Goal: Task Accomplishment & Management: Complete application form

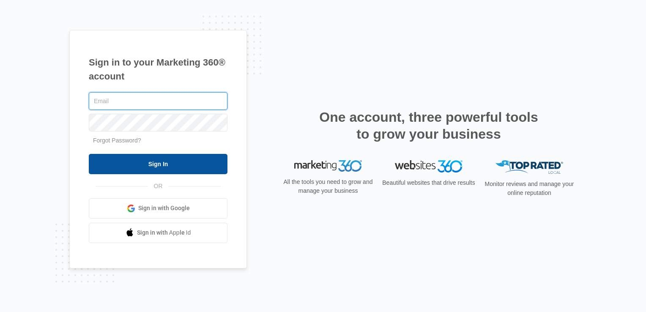
type input "[EMAIL_ADDRESS][DOMAIN_NAME]"
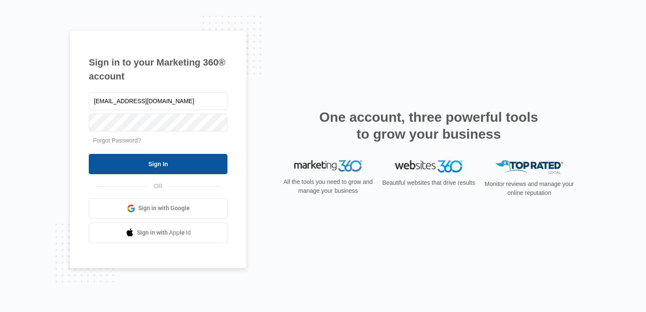
click at [173, 89] on input "Sign In" at bounding box center [158, 164] width 139 height 20
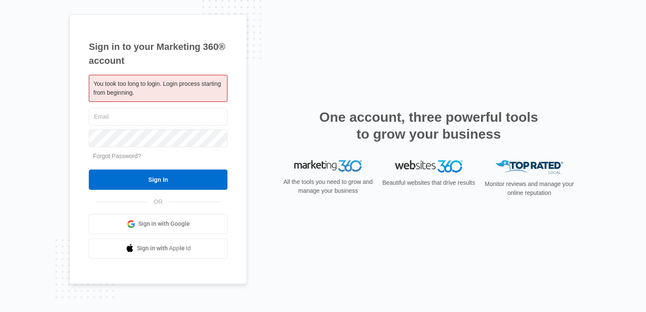
type input "[EMAIL_ADDRESS][DOMAIN_NAME]"
click at [173, 171] on input "Sign In" at bounding box center [158, 179] width 139 height 20
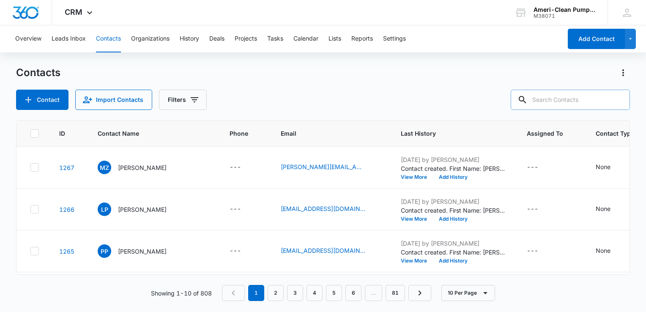
click at [556, 98] on input "text" at bounding box center [570, 100] width 119 height 20
type input "lianet"
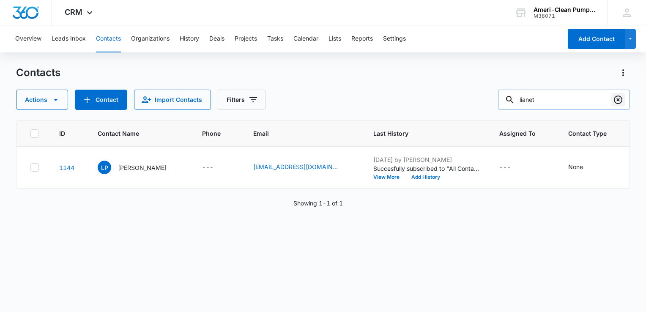
click at [615, 101] on icon "Clear" at bounding box center [618, 100] width 10 height 10
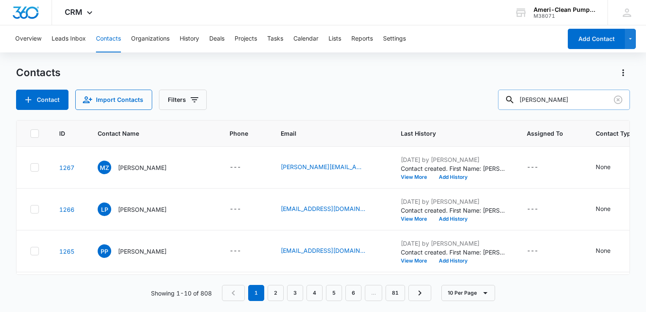
type input "brian noda"
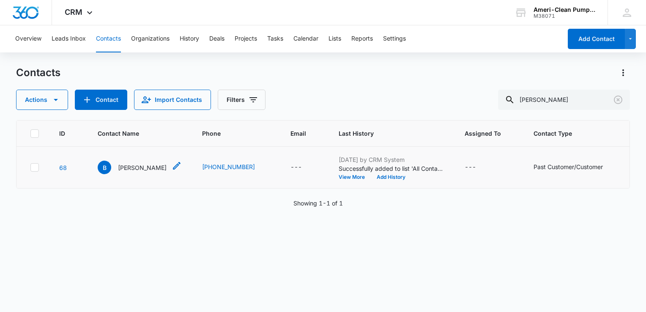
click at [172, 167] on icon "Contact Name - Brian - Select to Edit Field" at bounding box center [177, 166] width 10 height 10
click at [340, 74] on div "Contacts" at bounding box center [323, 73] width 614 height 14
click at [617, 101] on icon "Clear" at bounding box center [618, 100] width 8 height 8
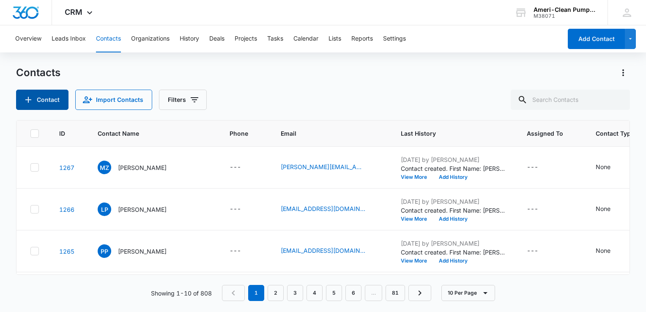
click at [35, 98] on button "Contact" at bounding box center [42, 100] width 52 height 20
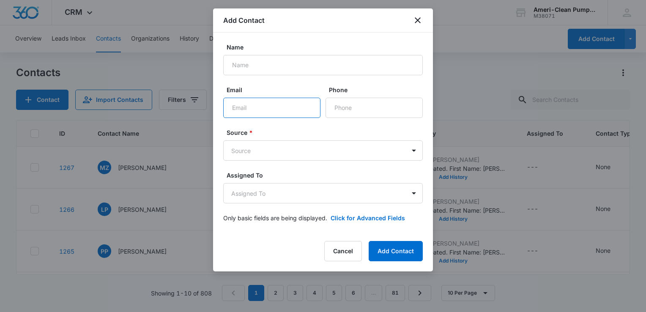
click at [264, 105] on input "Email" at bounding box center [271, 108] width 97 height 20
paste input "bnoda@miamimanagement.com"
click at [232, 106] on input "bnoda@miamimanagement.com" at bounding box center [271, 108] width 97 height 20
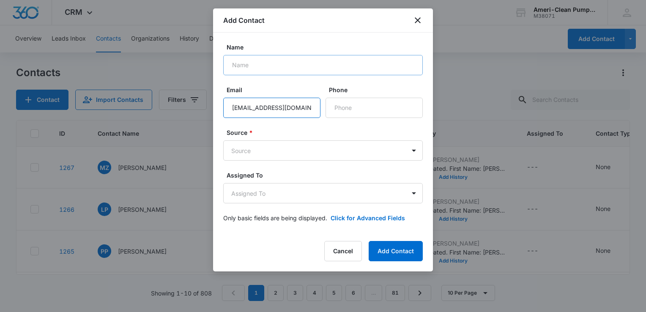
type input "bnoda@miamimanagement.com"
click at [276, 66] on input "Name" at bounding box center [322, 65] width 199 height 20
type input "Brian Noda"
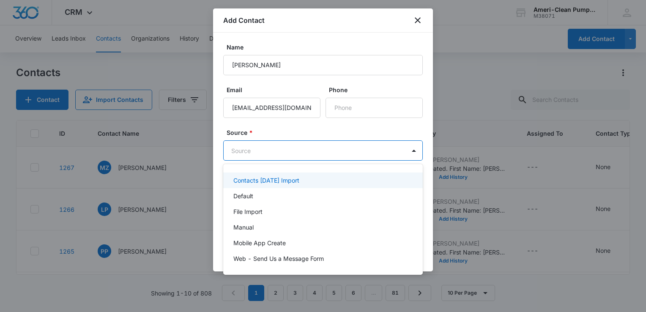
click at [281, 148] on body "CRM Apps Reputation Websites Forms CRM Email Social Shop Payments POS Content A…" at bounding box center [323, 156] width 646 height 312
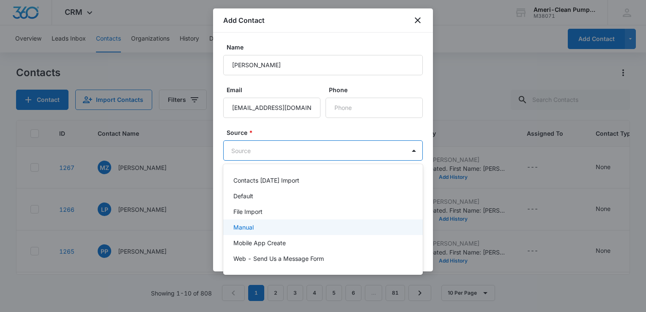
click at [273, 226] on div "Manual" at bounding box center [322, 227] width 178 height 9
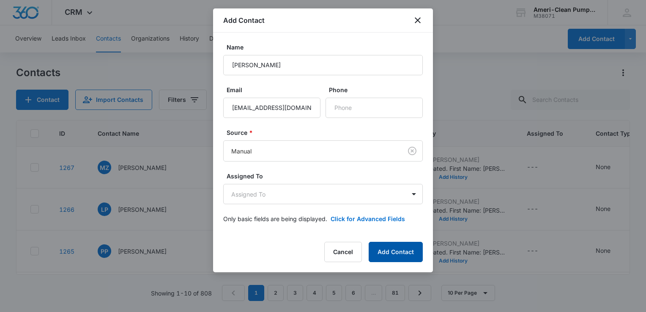
click at [395, 249] on button "Add Contact" at bounding box center [396, 252] width 54 height 20
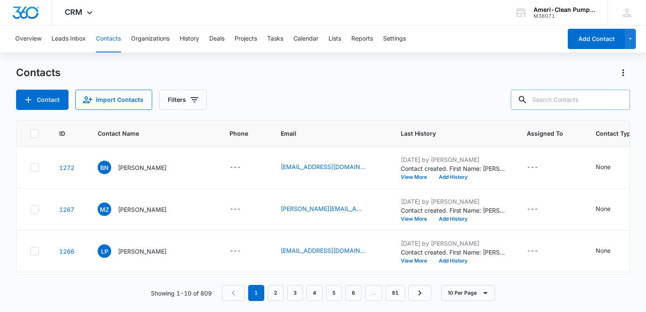
click at [544, 100] on input "text" at bounding box center [570, 100] width 119 height 20
type input "liliam martin"
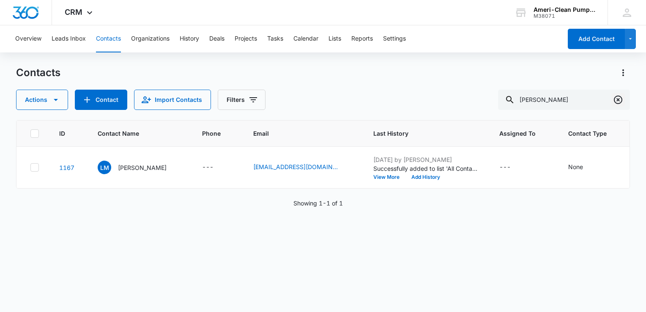
click at [619, 99] on icon "Clear" at bounding box center [618, 100] width 10 height 10
